Goal: Task Accomplishment & Management: Use online tool/utility

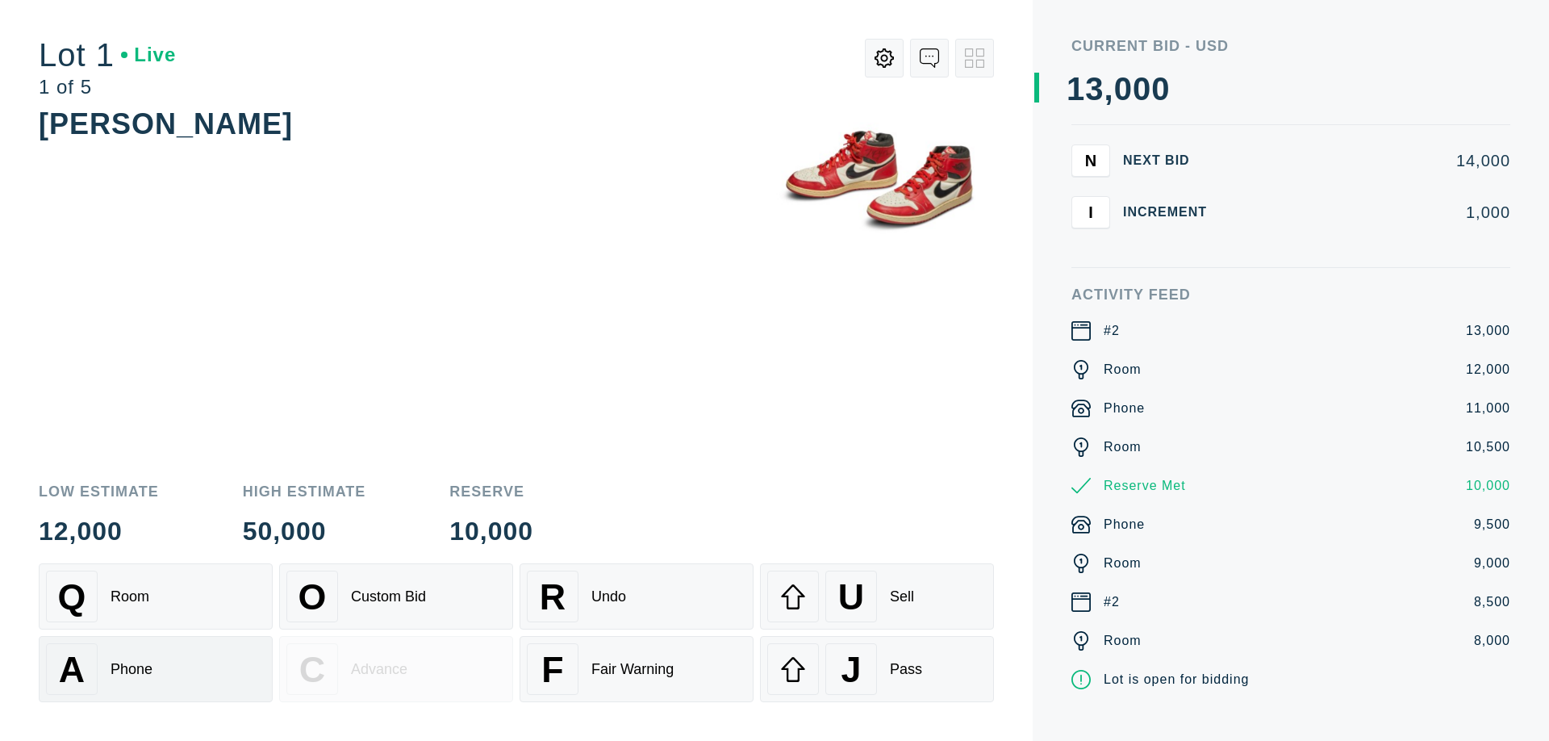
click at [156, 667] on div "A Phone" at bounding box center [156, 669] width 220 height 52
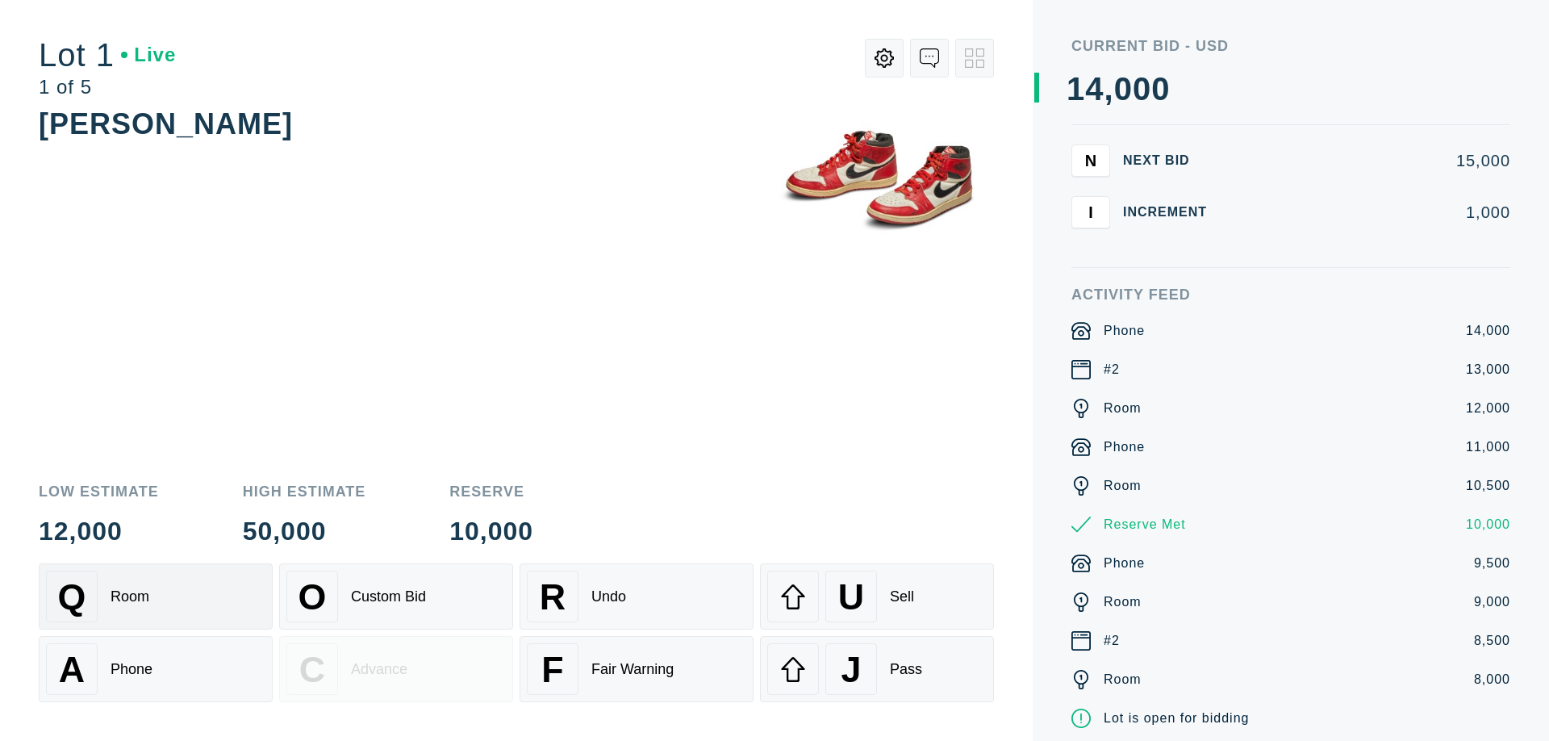
click at [156, 596] on div "Q Room" at bounding box center [156, 597] width 220 height 52
click at [637, 596] on div "R Undo" at bounding box center [637, 597] width 220 height 52
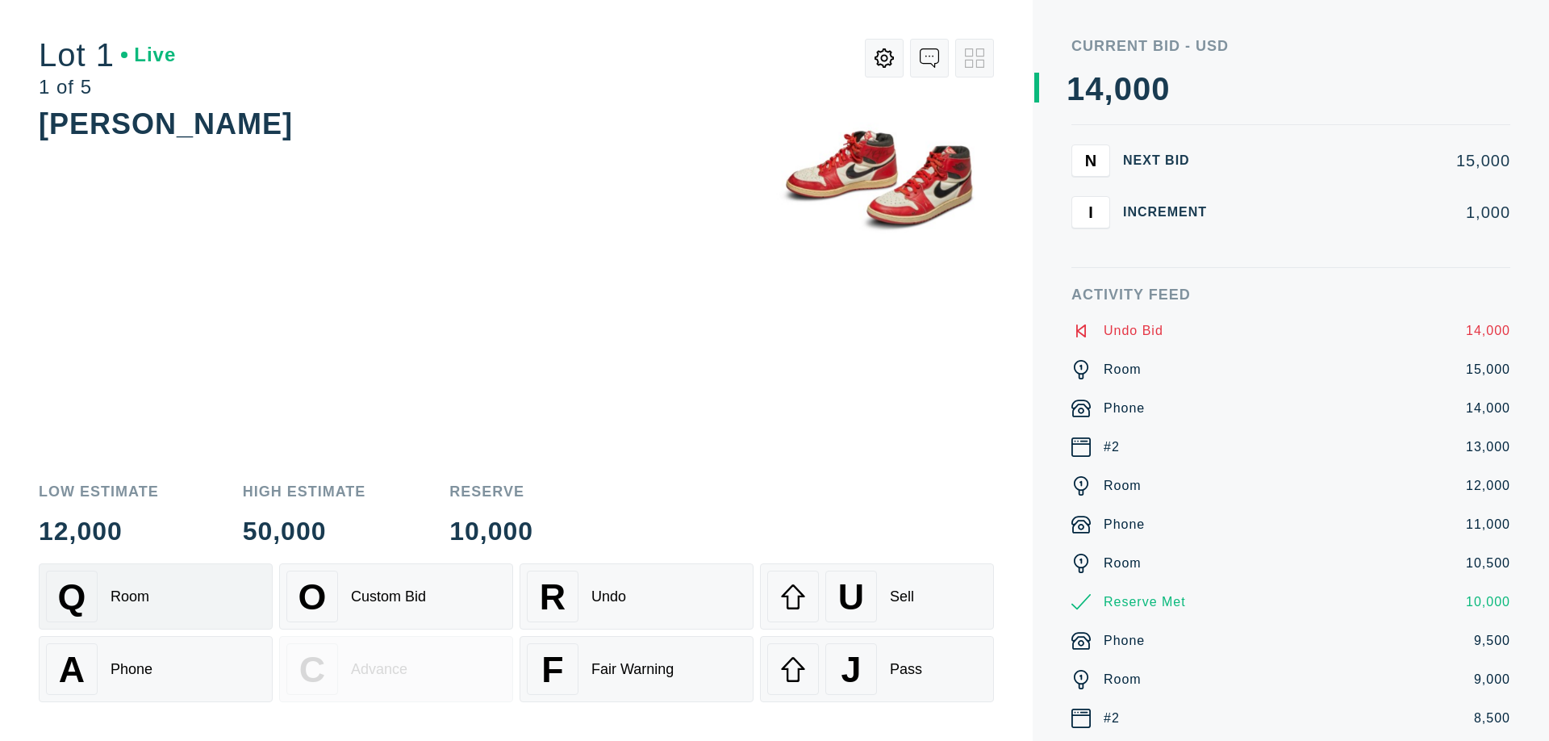
click at [156, 596] on div "Q Room" at bounding box center [156, 597] width 220 height 52
click at [156, 669] on div "A Phone" at bounding box center [156, 669] width 220 height 52
click at [156, 596] on div "Q Room" at bounding box center [156, 597] width 220 height 52
click at [637, 596] on div "R Undo" at bounding box center [637, 597] width 220 height 52
click at [877, 596] on div "U Sell" at bounding box center [877, 597] width 220 height 52
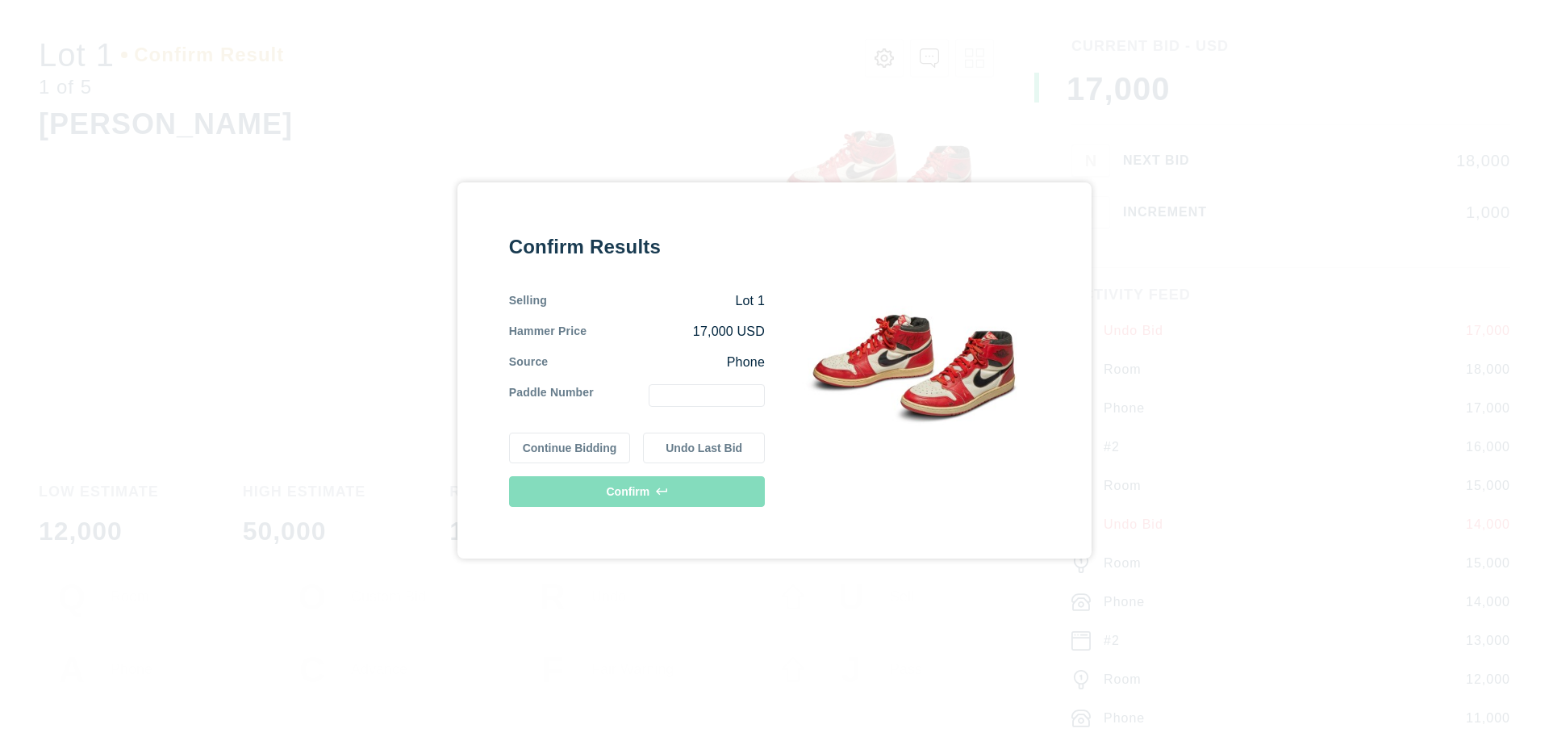
click at [571, 448] on button "Continue Bidding" at bounding box center [570, 448] width 122 height 31
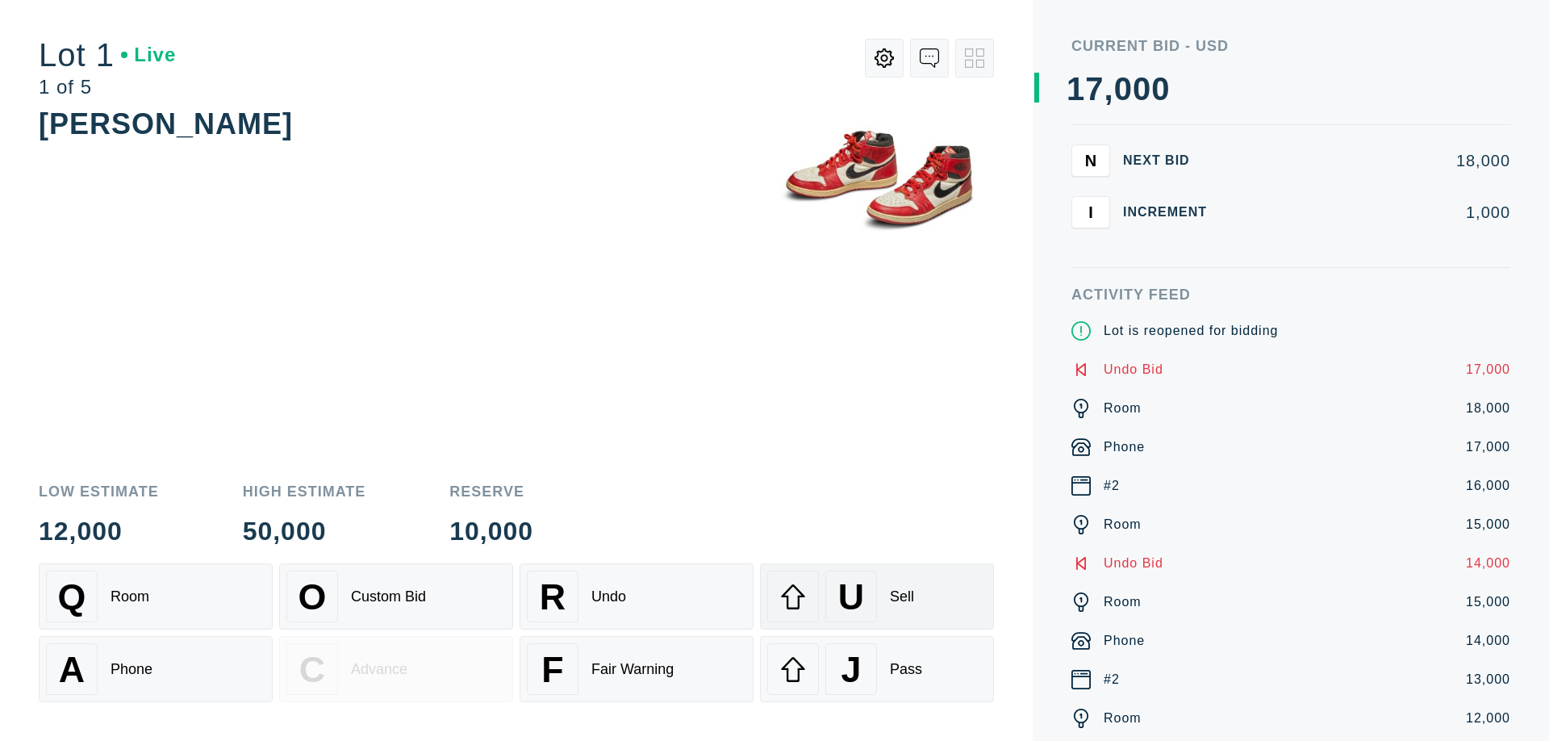
click at [877, 596] on div "U Sell" at bounding box center [877, 597] width 220 height 52
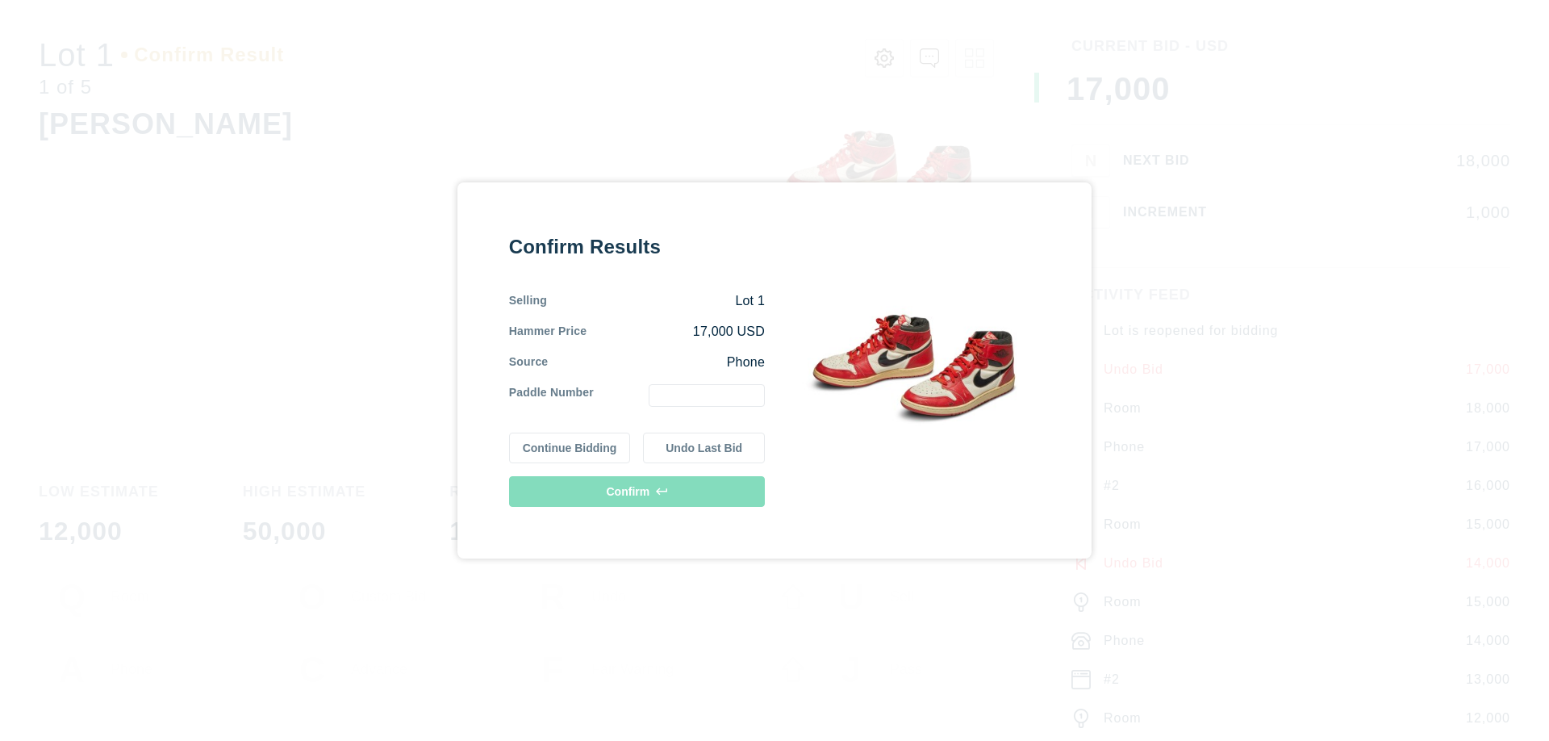
click at [705, 448] on button "Undo Last Bid" at bounding box center [704, 448] width 122 height 31
click at [571, 445] on button "Continue Bidding" at bounding box center [570, 445] width 122 height 31
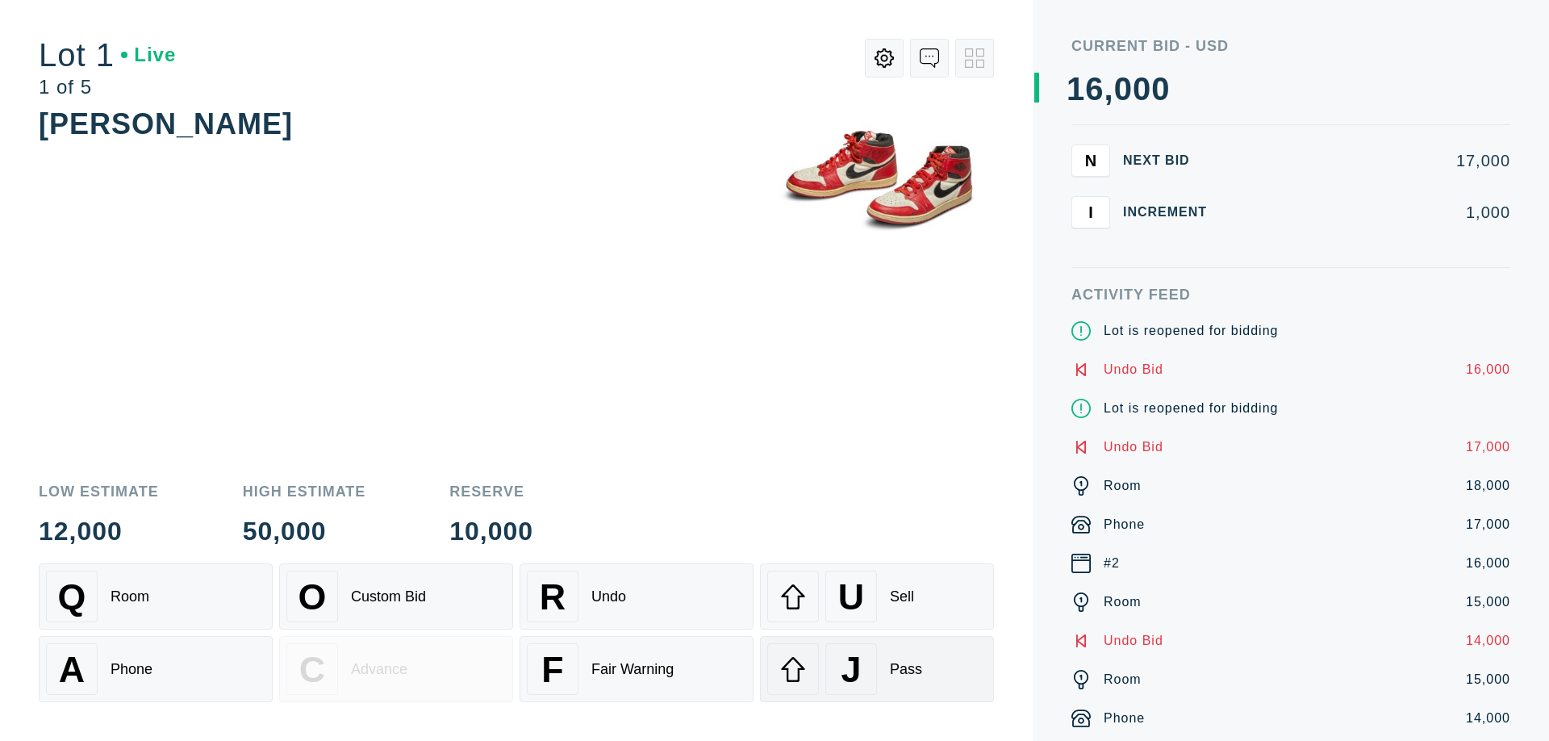
click at [877, 669] on div "J Pass" at bounding box center [877, 669] width 220 height 52
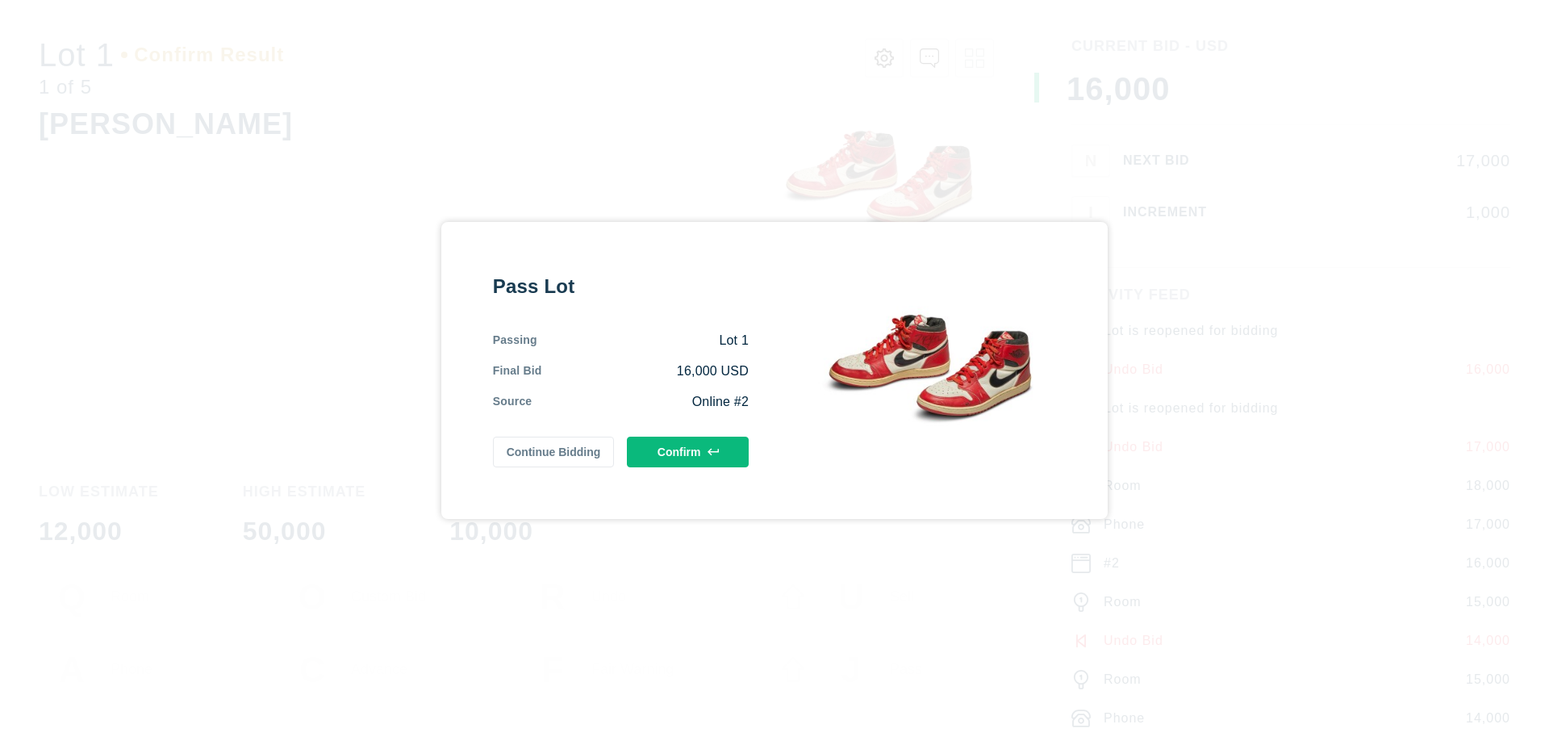
click at [688, 452] on button "Confirm" at bounding box center [688, 452] width 122 height 31
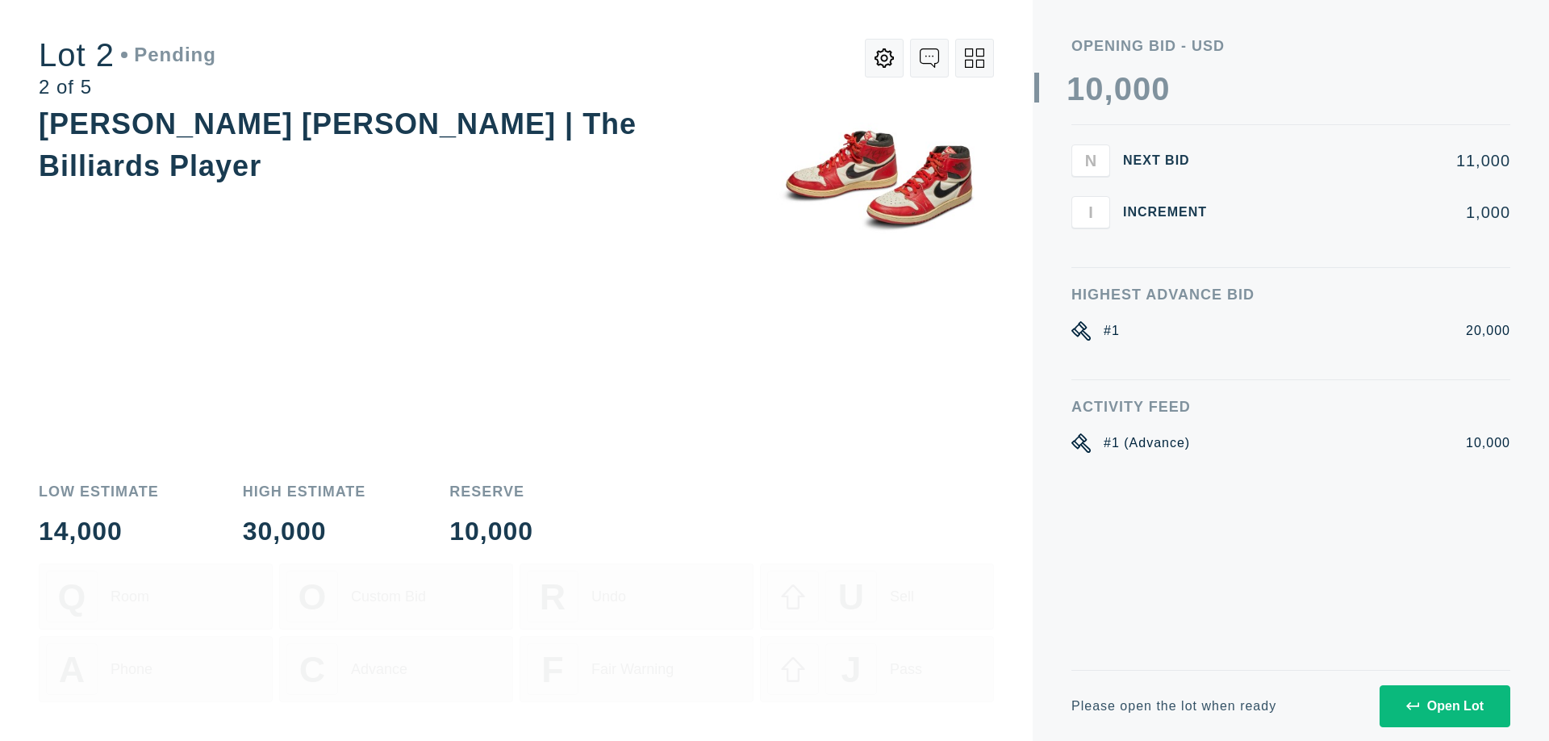
click at [1445, 705] on div "Open Lot" at bounding box center [1445, 706] width 77 height 15
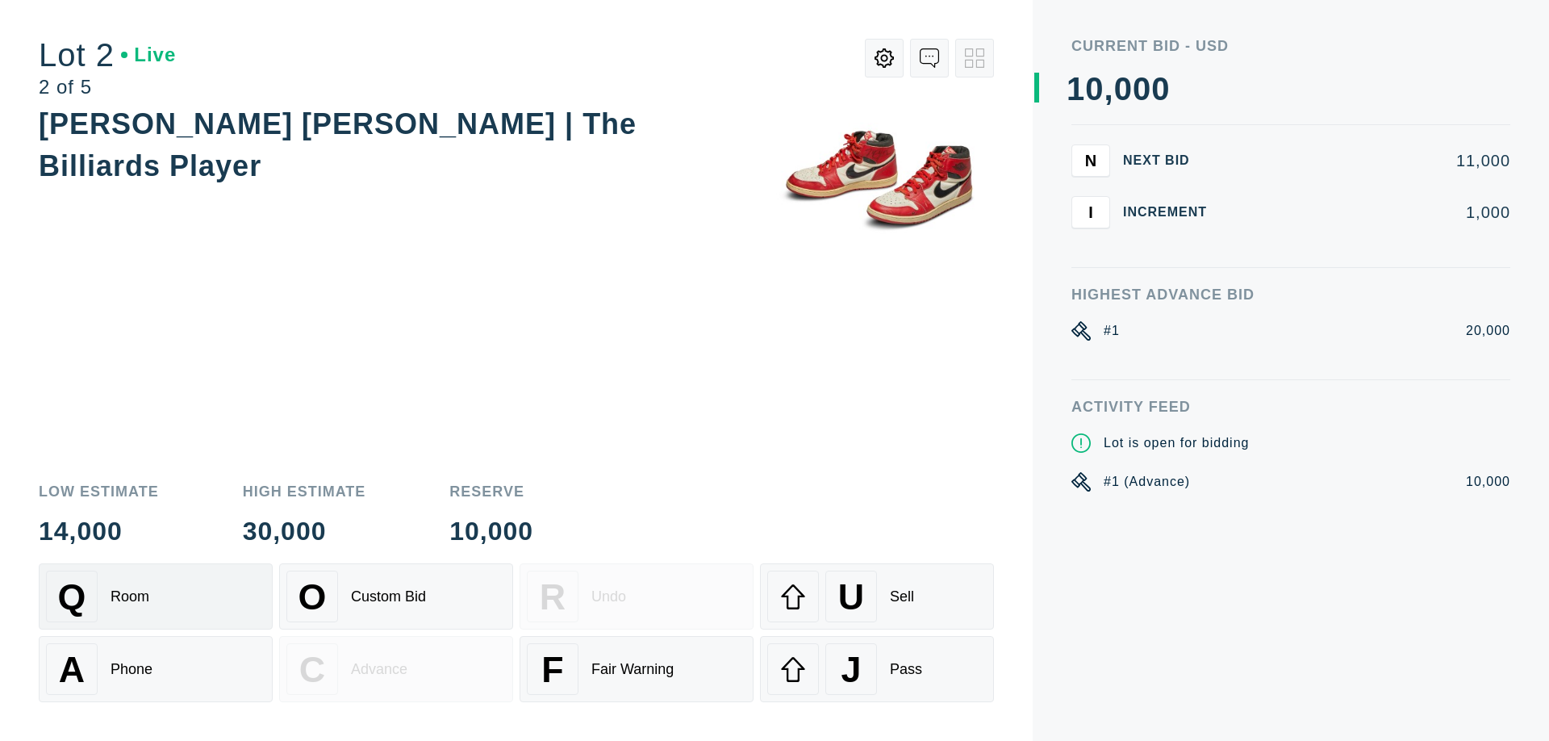
click at [156, 596] on div "Q Room" at bounding box center [156, 597] width 220 height 52
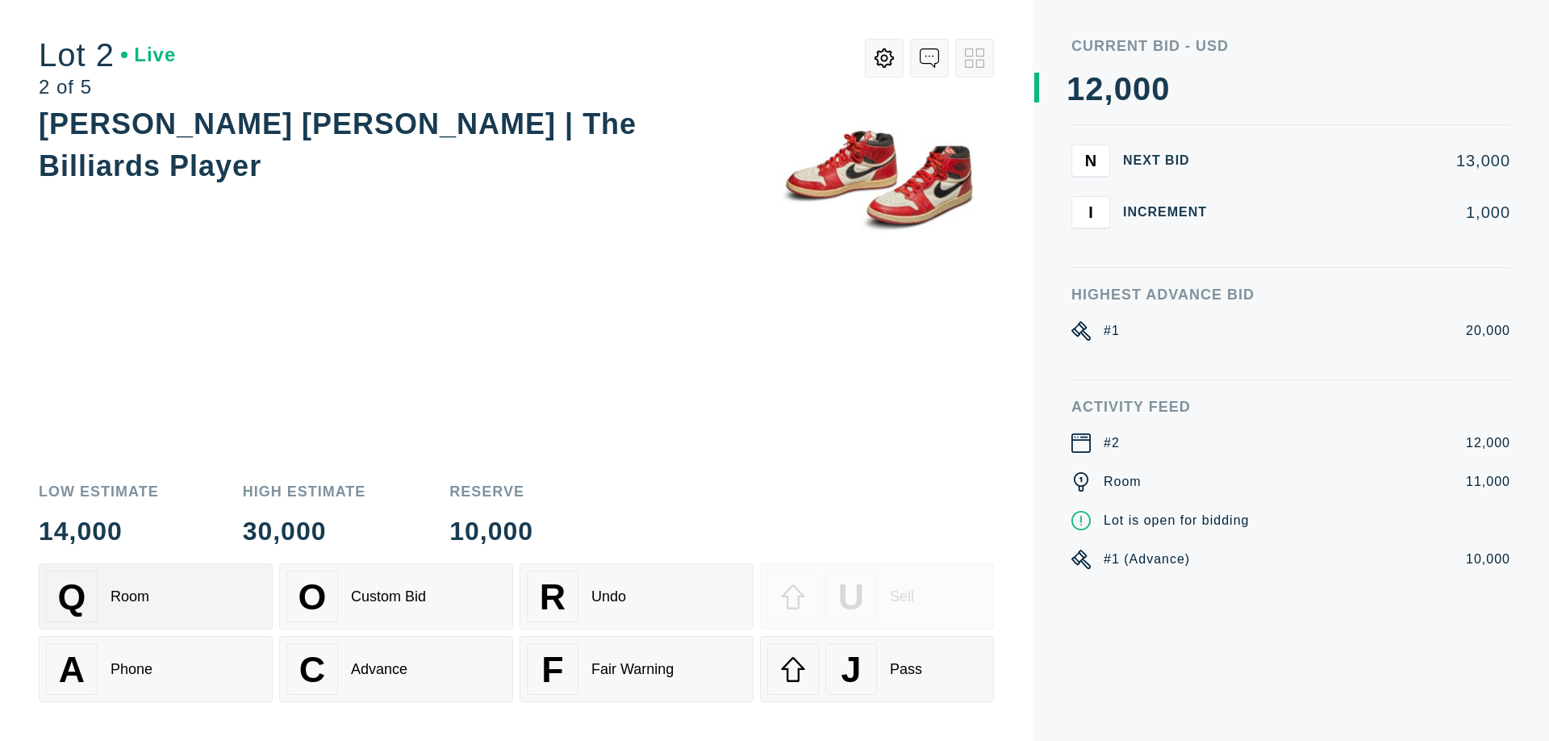
click at [396, 669] on div "Advance" at bounding box center [379, 669] width 56 height 17
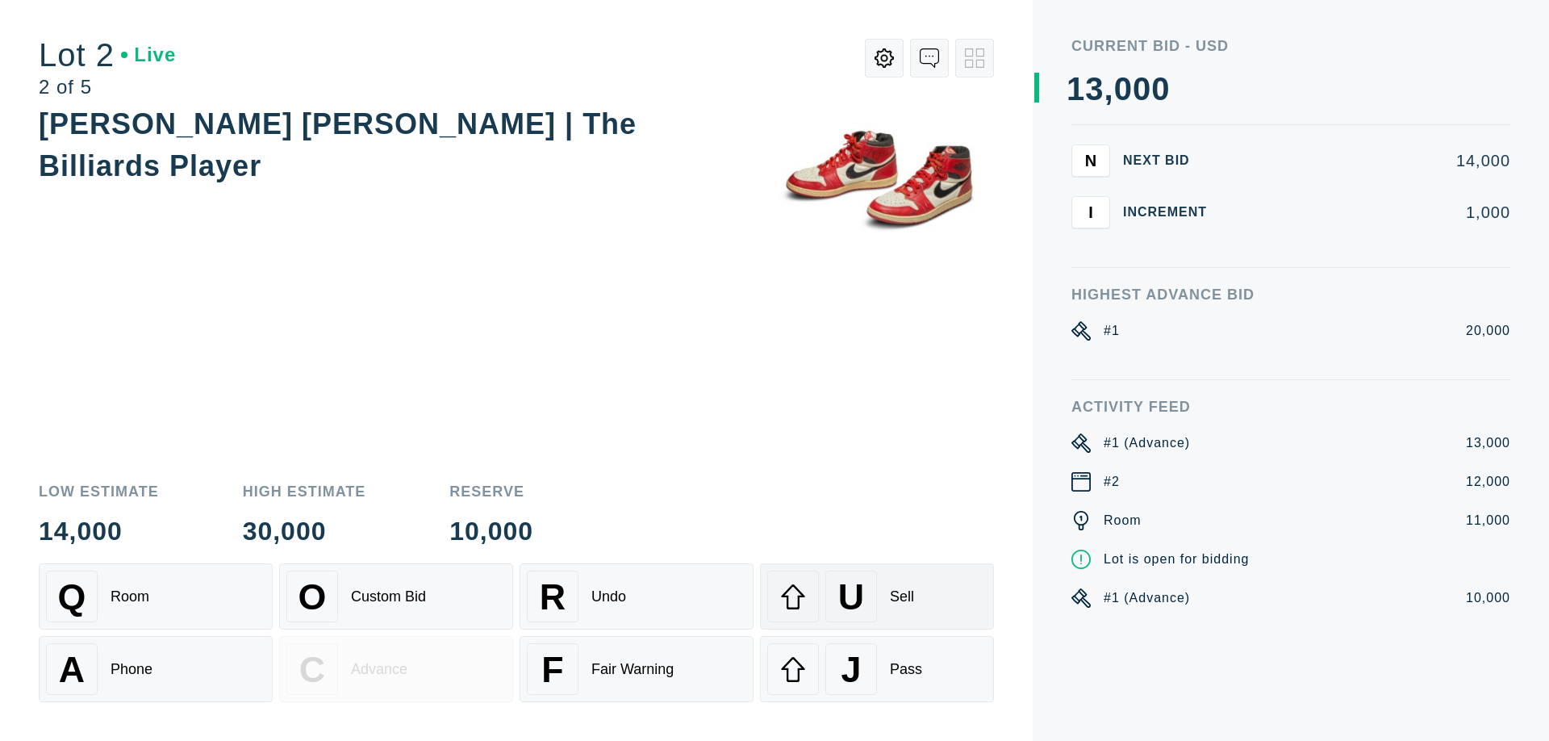
click at [877, 596] on div "U Sell" at bounding box center [877, 597] width 220 height 52
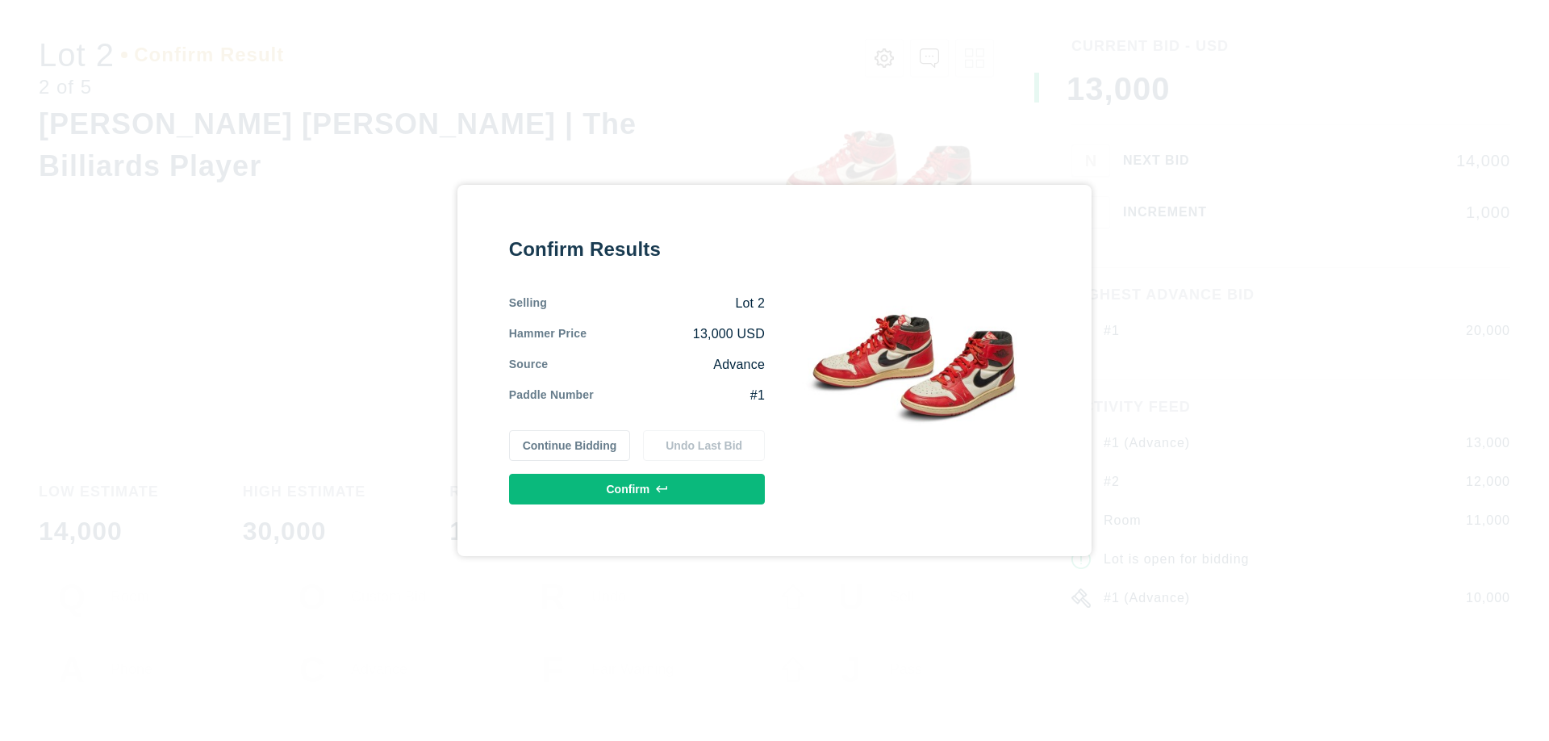
click at [638, 489] on button "Confirm" at bounding box center [637, 489] width 256 height 31
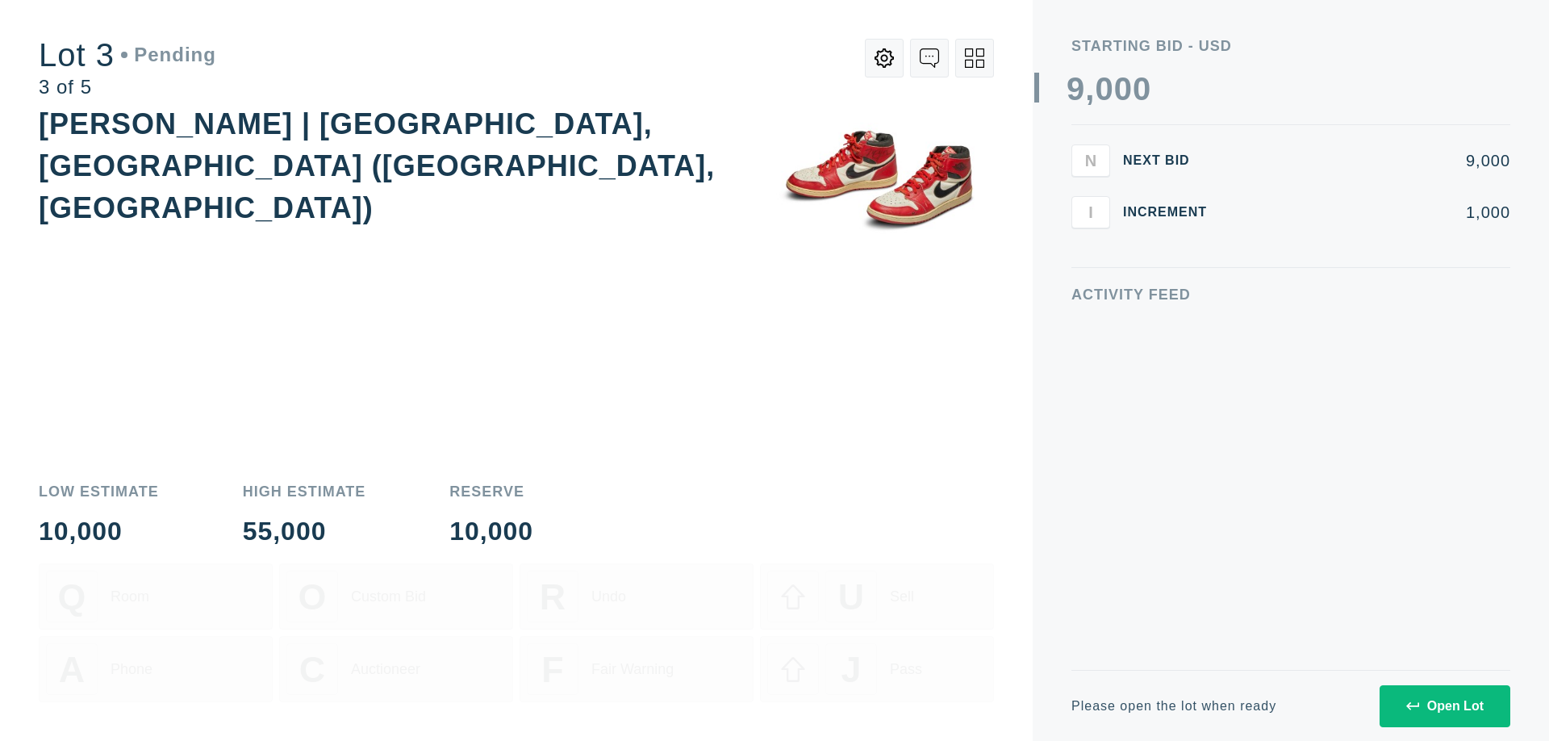
click at [1445, 705] on div "Open Lot" at bounding box center [1445, 706] width 77 height 15
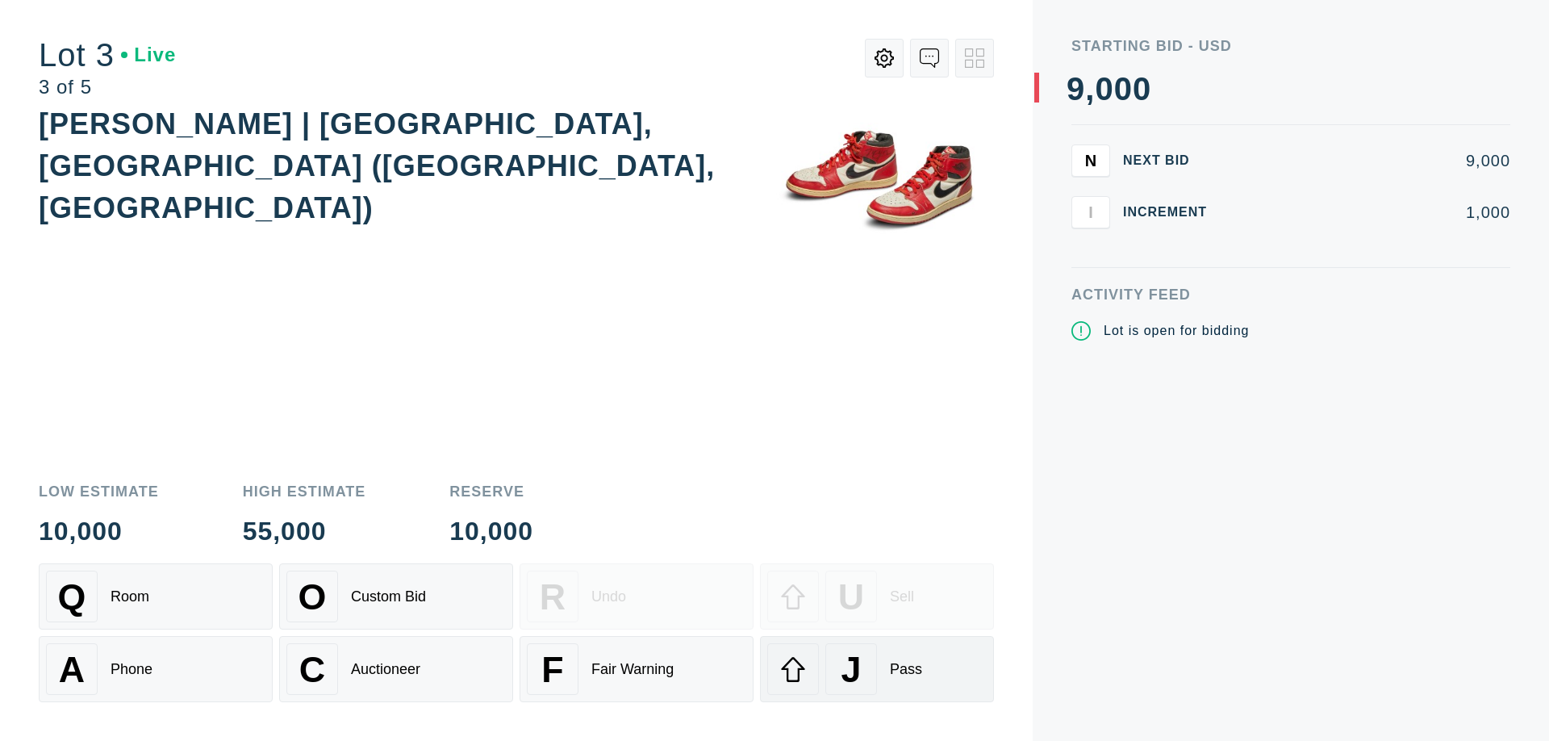
click at [877, 669] on div "J Pass" at bounding box center [877, 669] width 220 height 52
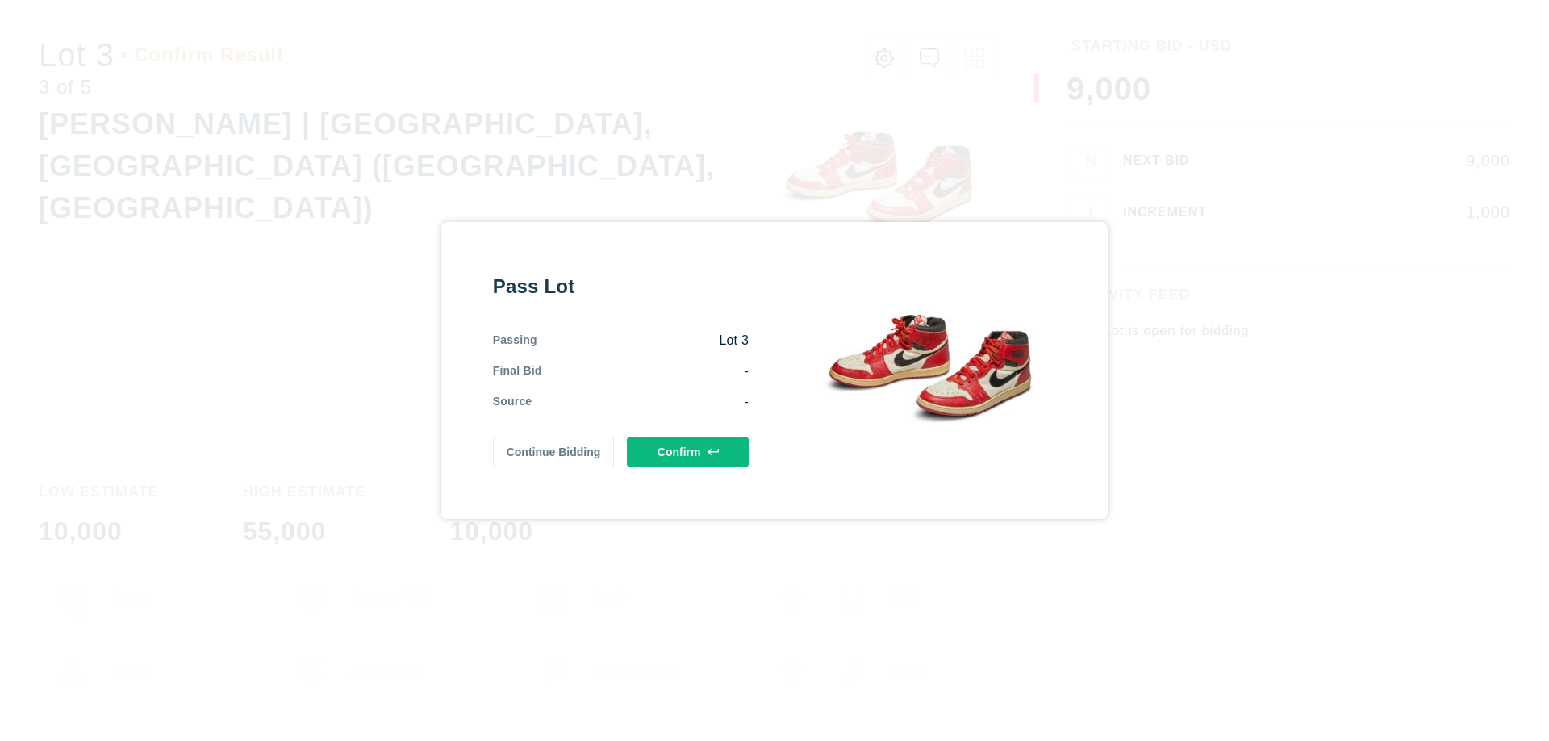
click at [688, 452] on button "Confirm" at bounding box center [688, 452] width 122 height 31
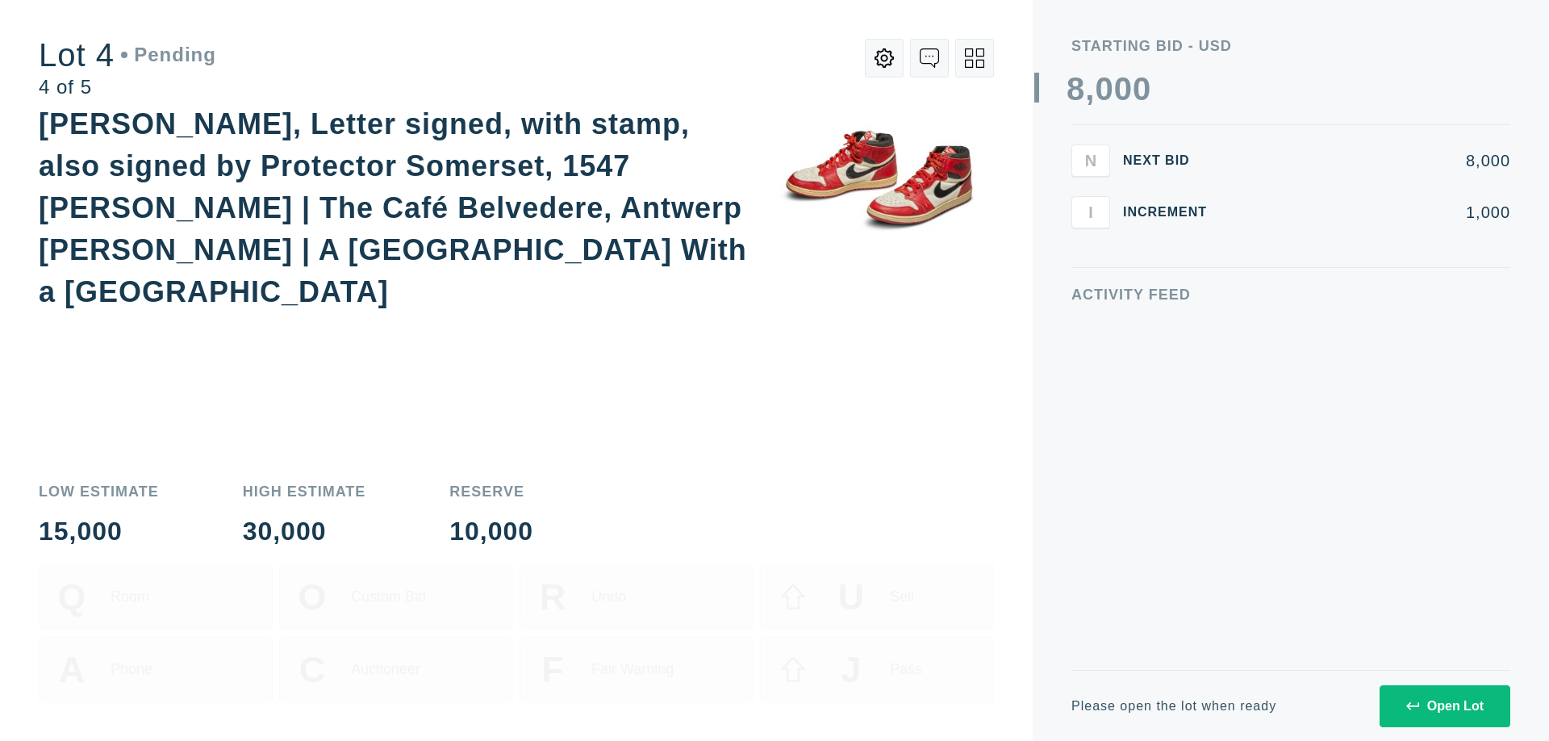
click at [1445, 705] on div "Open Lot" at bounding box center [1445, 706] width 77 height 15
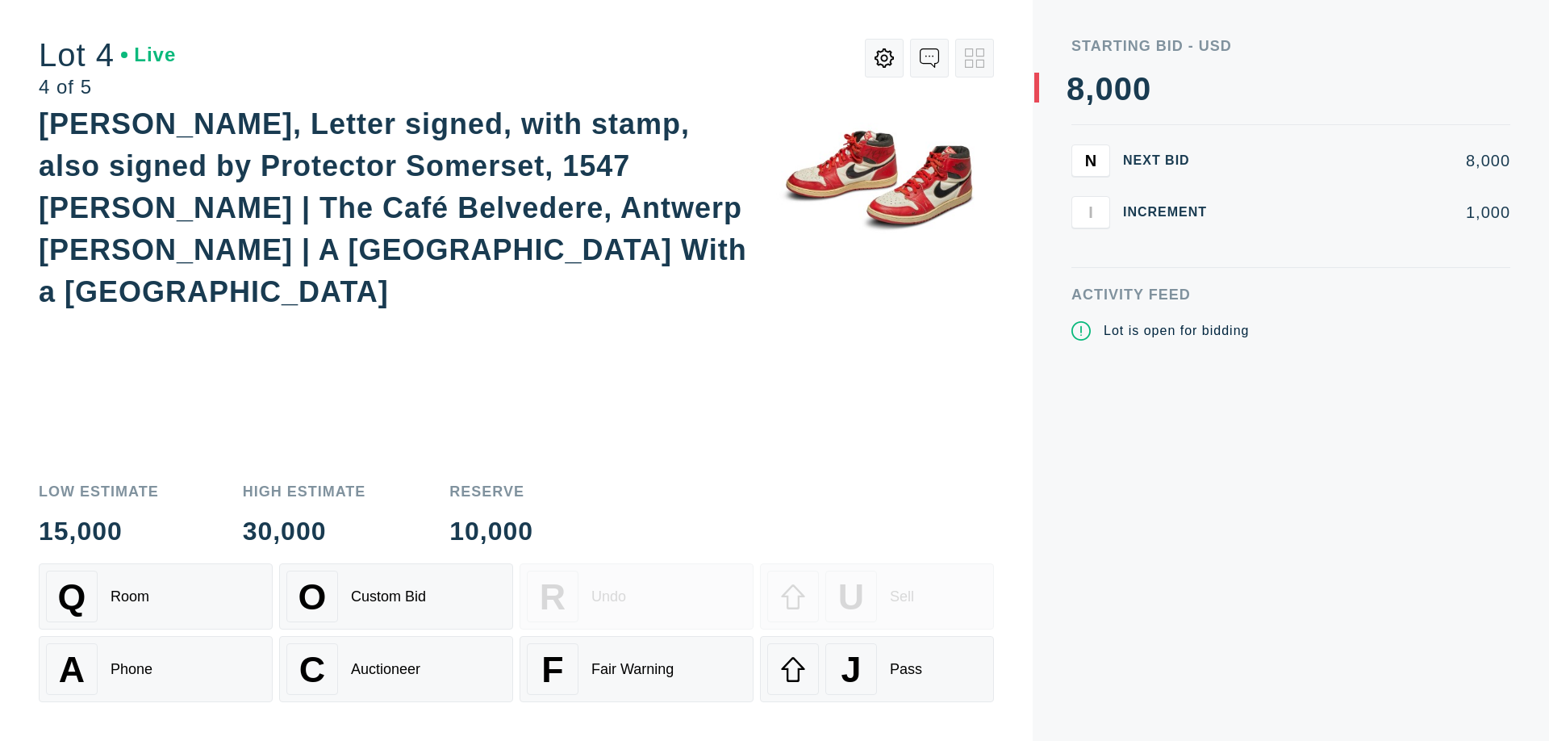
click at [156, 596] on div "Q Room" at bounding box center [156, 597] width 220 height 52
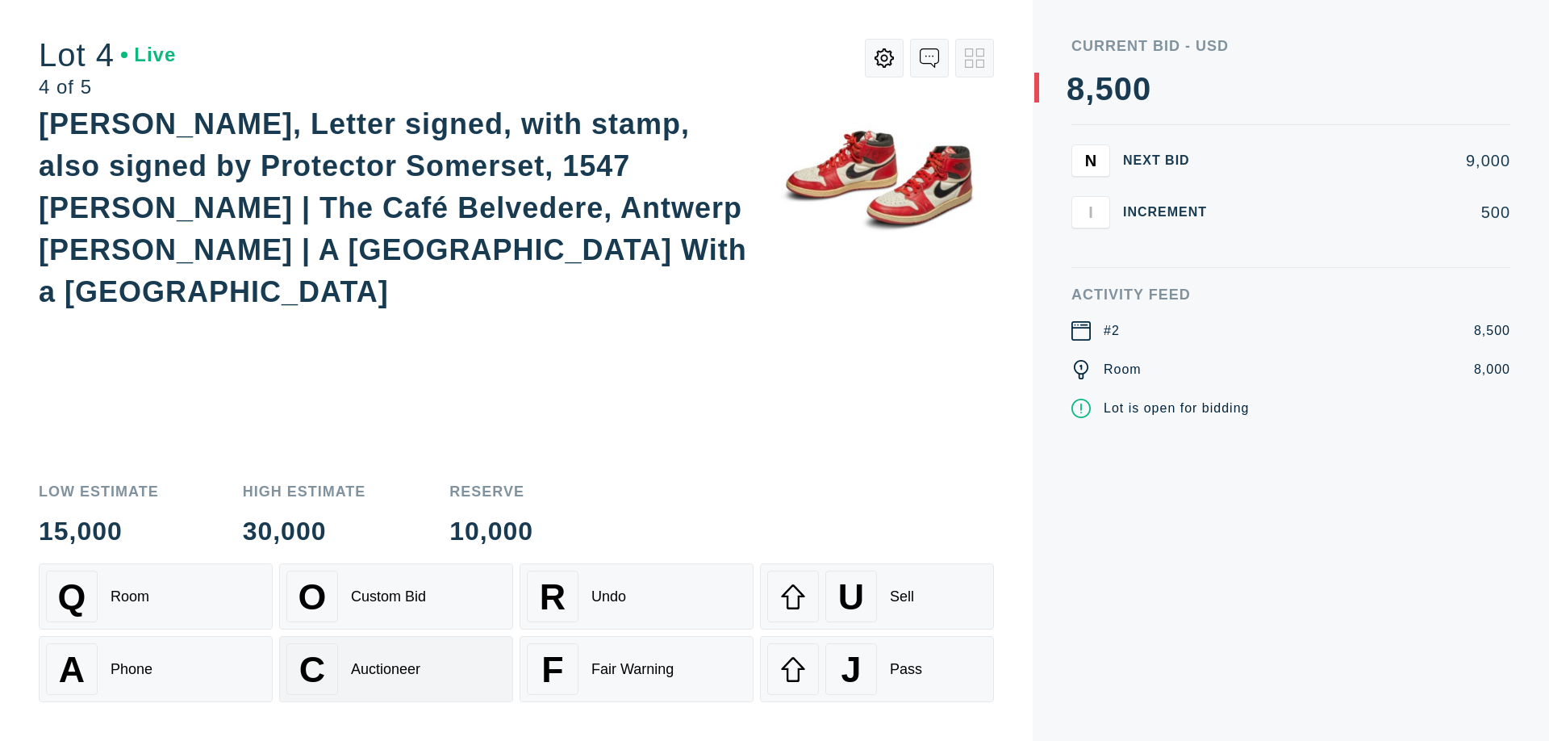
click at [396, 669] on div "Auctioneer" at bounding box center [385, 669] width 69 height 17
click at [877, 669] on div "J Pass" at bounding box center [877, 669] width 220 height 52
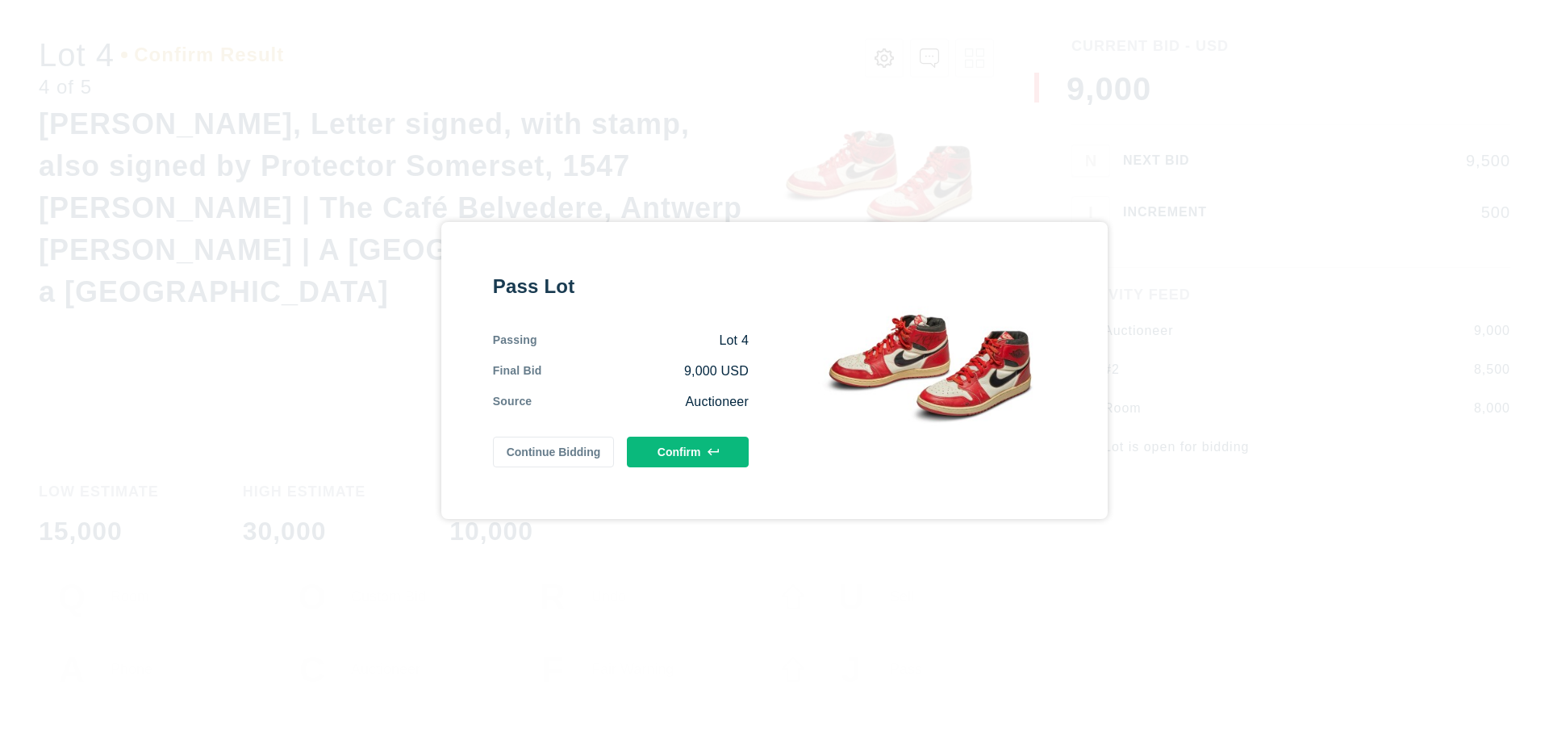
click at [688, 452] on button "Confirm" at bounding box center [688, 452] width 122 height 31
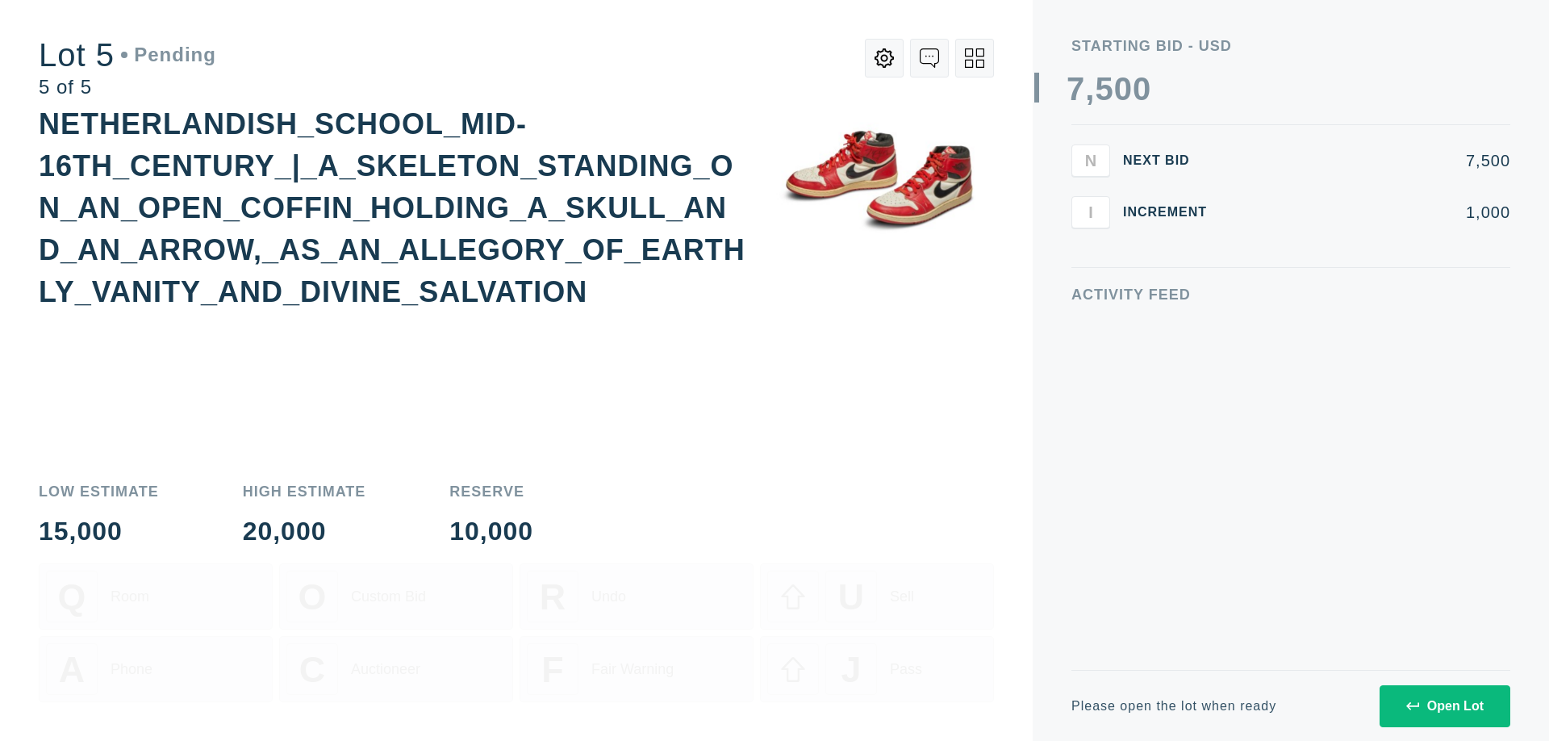
click at [1445, 705] on div "Open Lot" at bounding box center [1445, 706] width 77 height 15
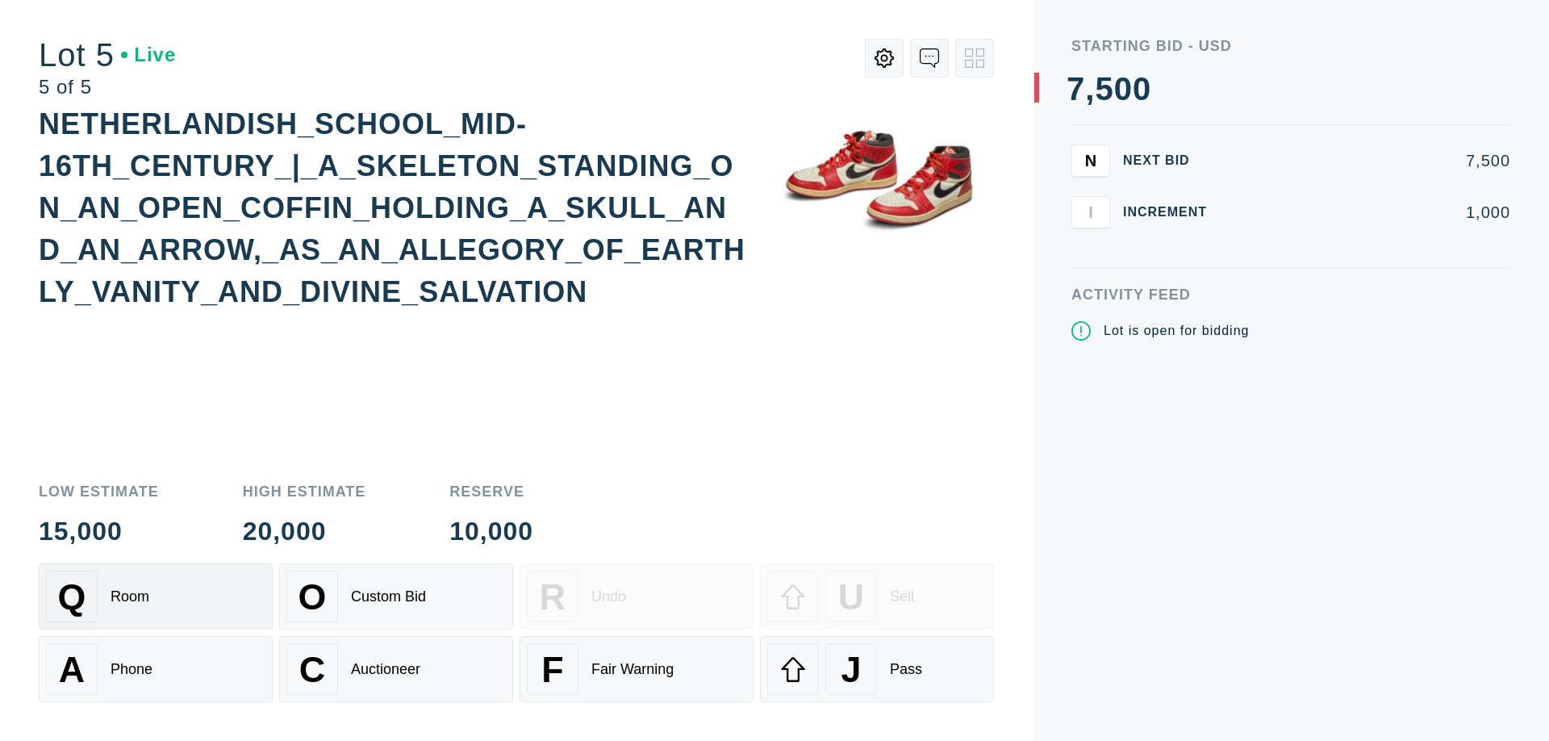
click at [156, 596] on div "Q Room" at bounding box center [156, 597] width 220 height 52
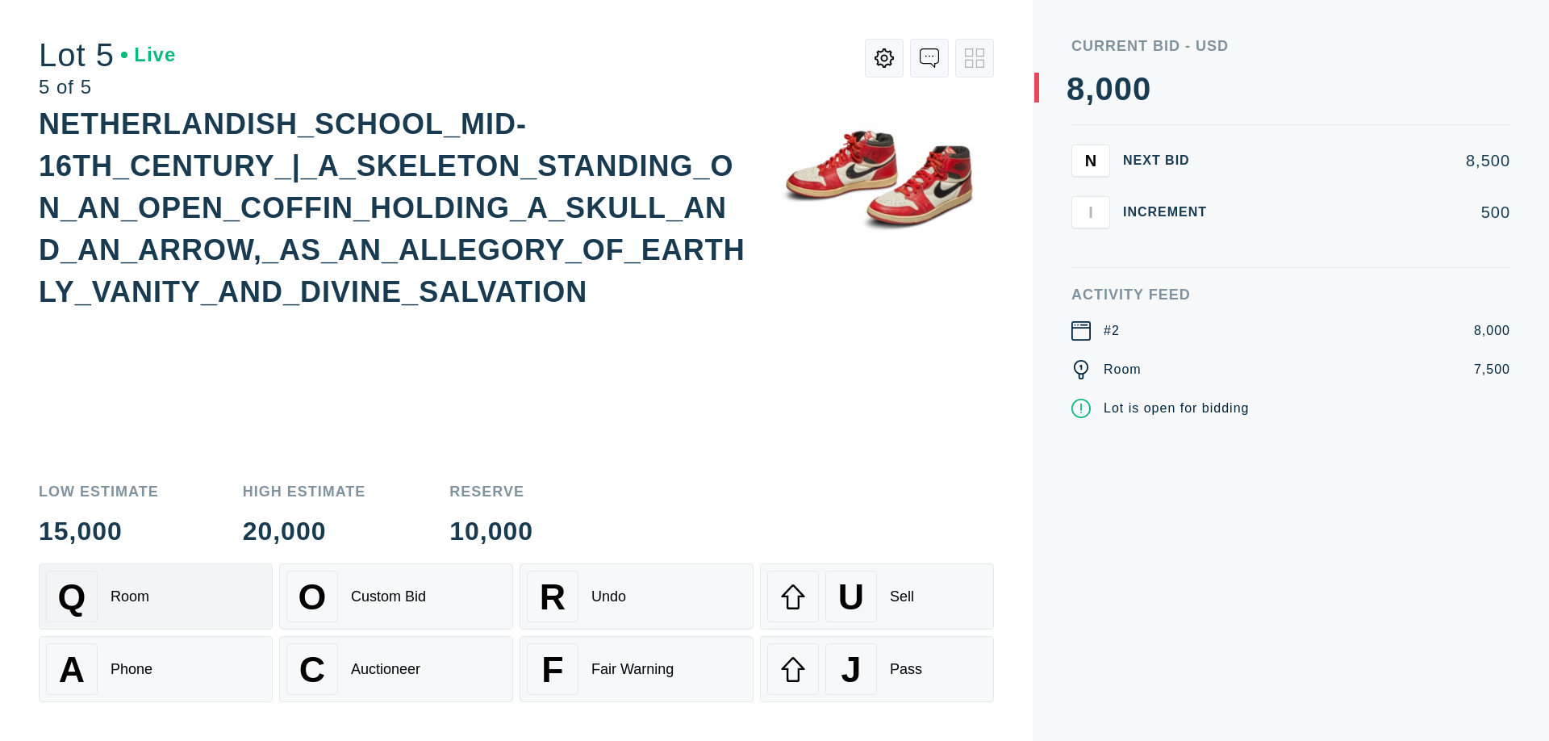
click at [156, 596] on div "Q Room" at bounding box center [156, 597] width 220 height 52
click at [877, 596] on div "U Sell" at bounding box center [877, 597] width 220 height 52
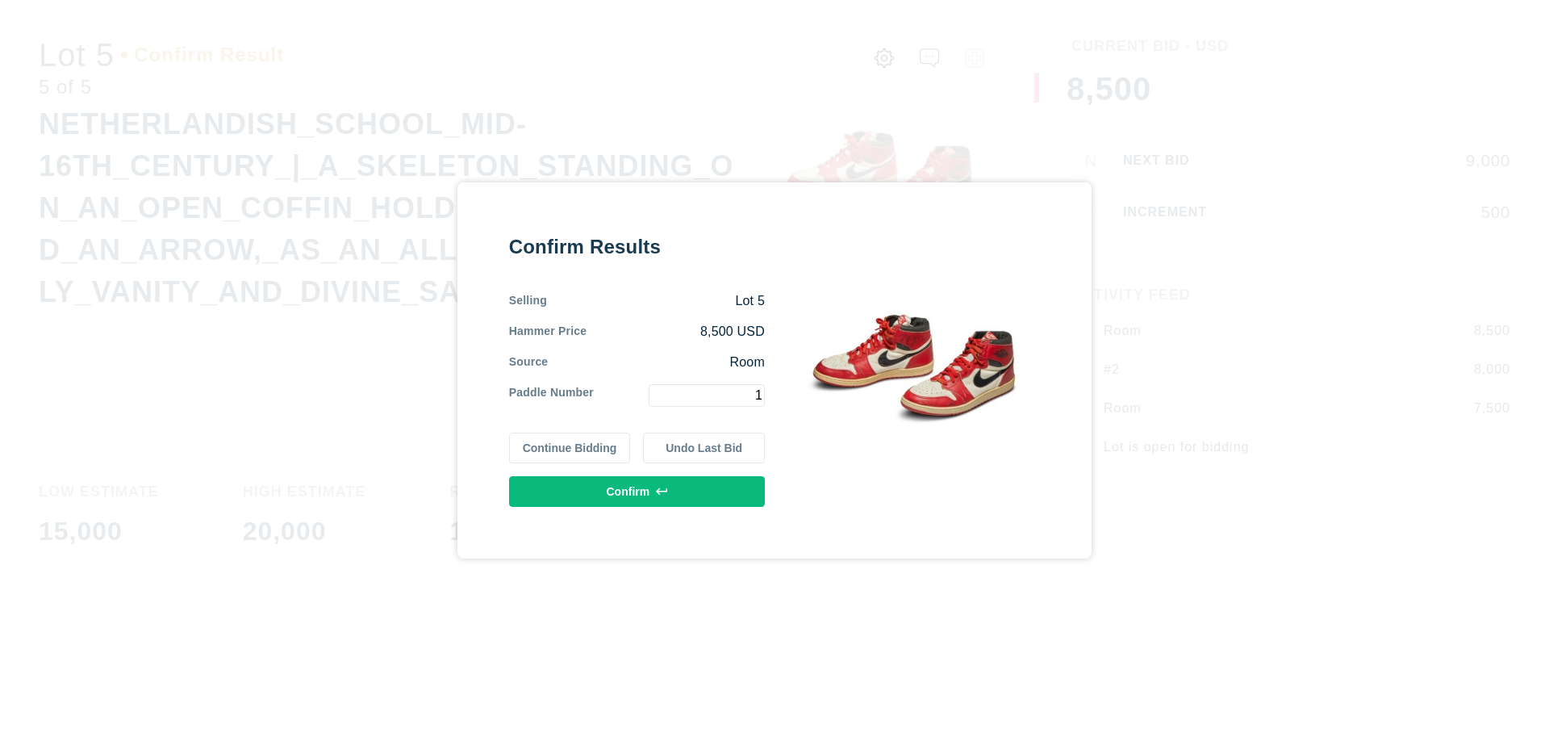
type input "1"
click at [638, 491] on button "Confirm" at bounding box center [637, 491] width 256 height 31
